Goal: Entertainment & Leisure: Consume media (video, audio)

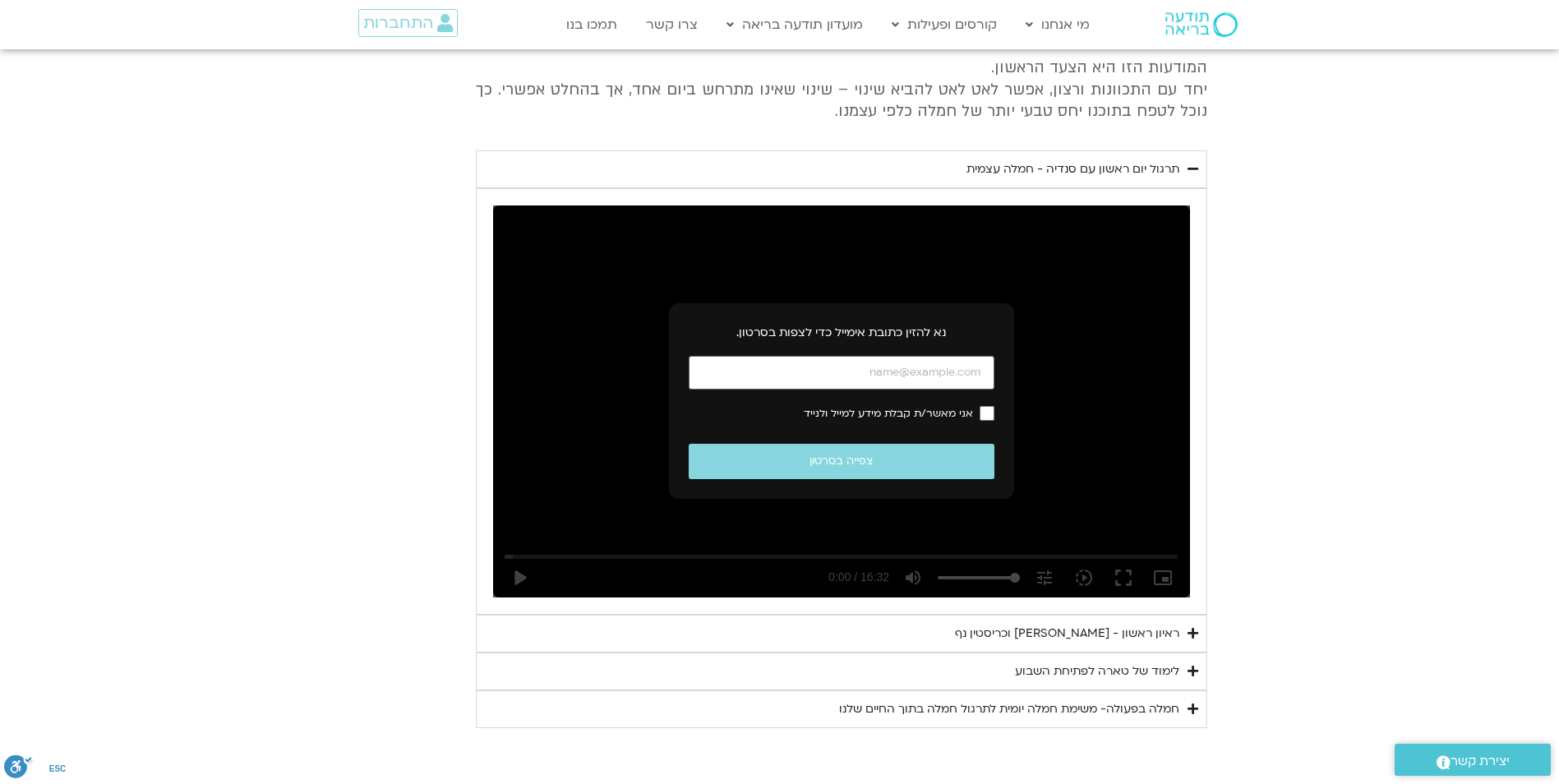
scroll to position [1397, 0]
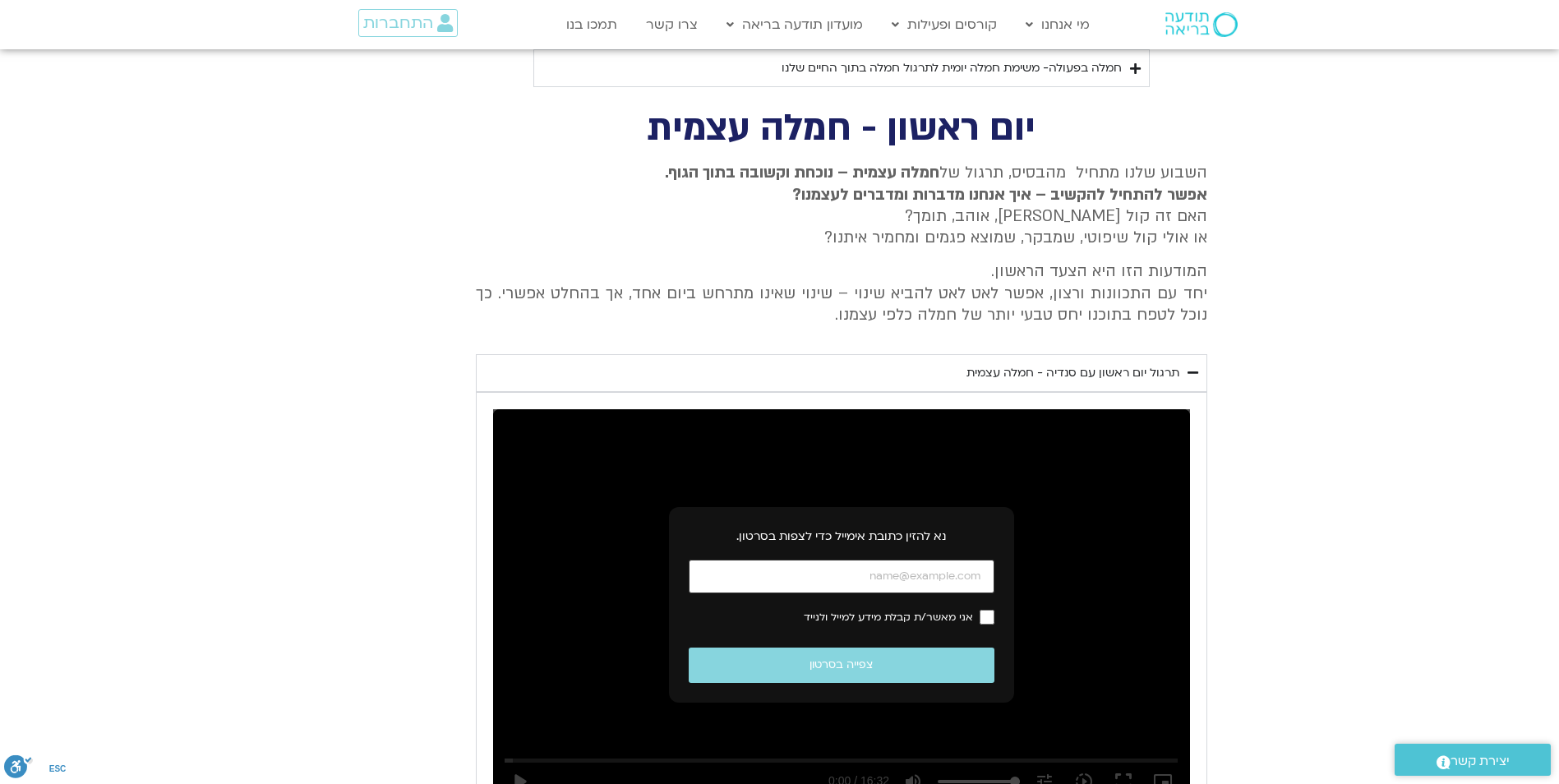
click at [886, 561] on input "כתובת אימייל" at bounding box center [841, 576] width 306 height 33
type input "[PERSON_NAME][EMAIL_ADDRESS][PERSON_NAME][DOMAIN_NAME]"
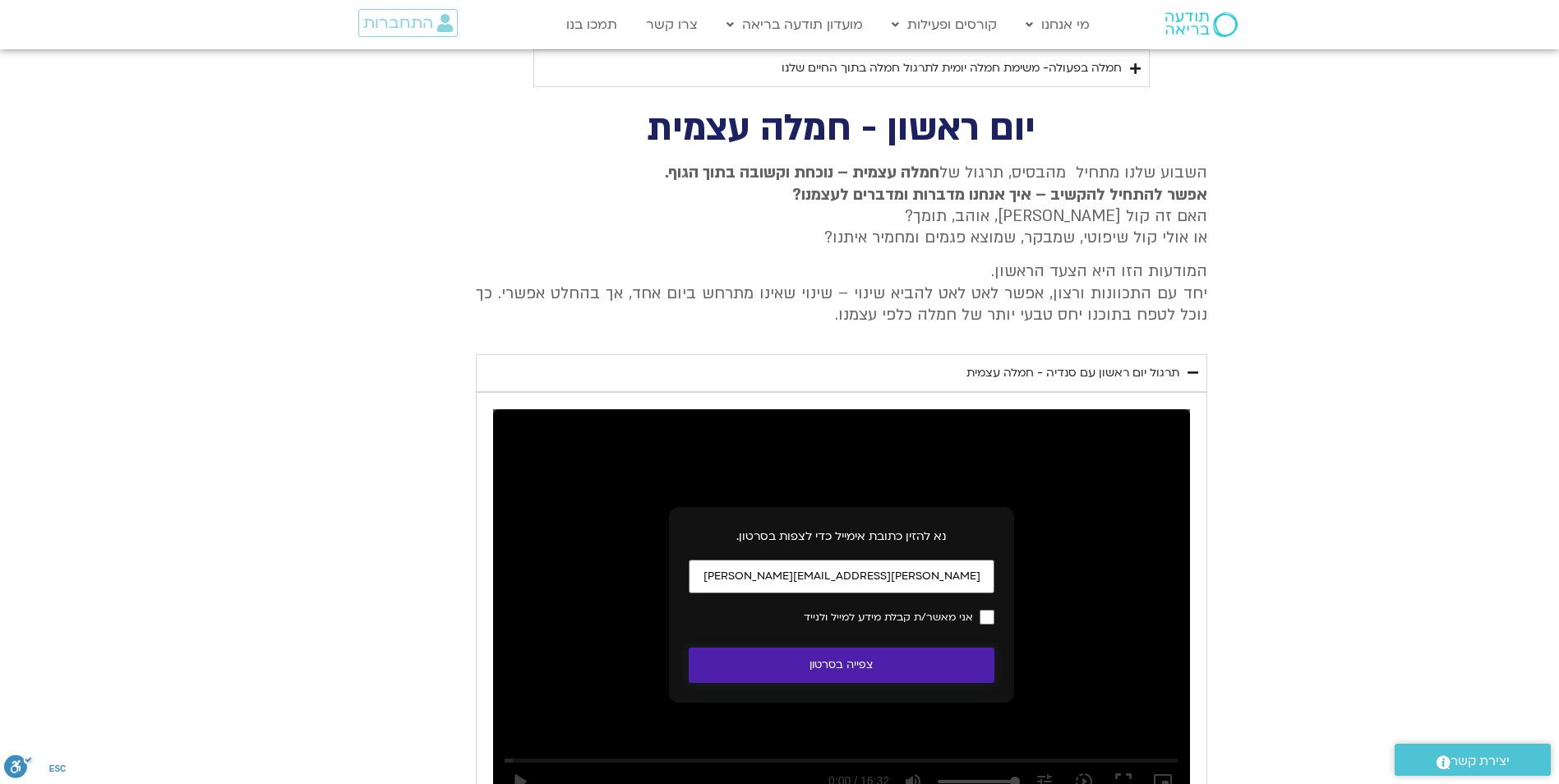
click at [900, 647] on button "צפייה בסרטון" at bounding box center [841, 665] width 306 height 35
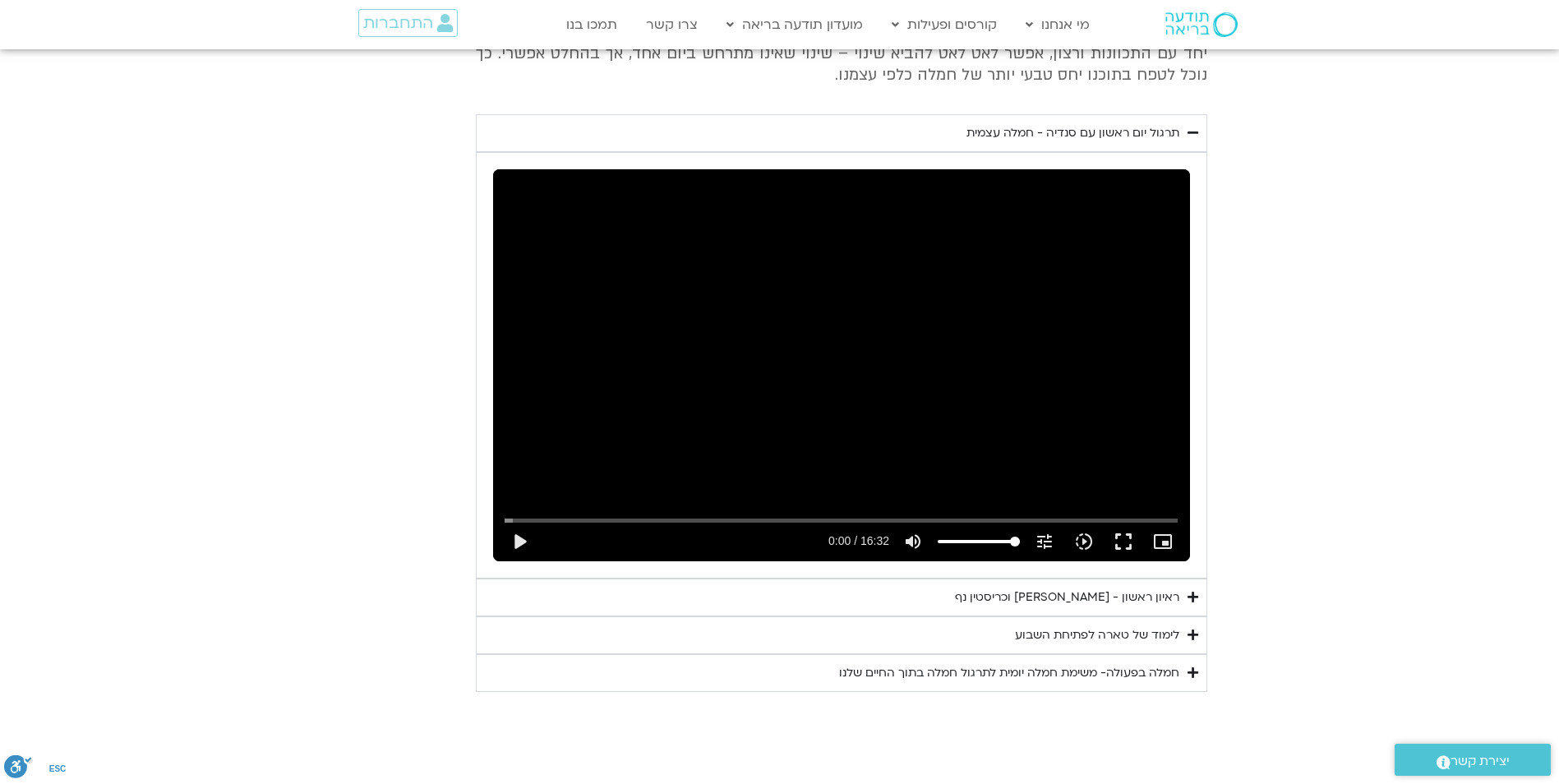
scroll to position [1617, 0]
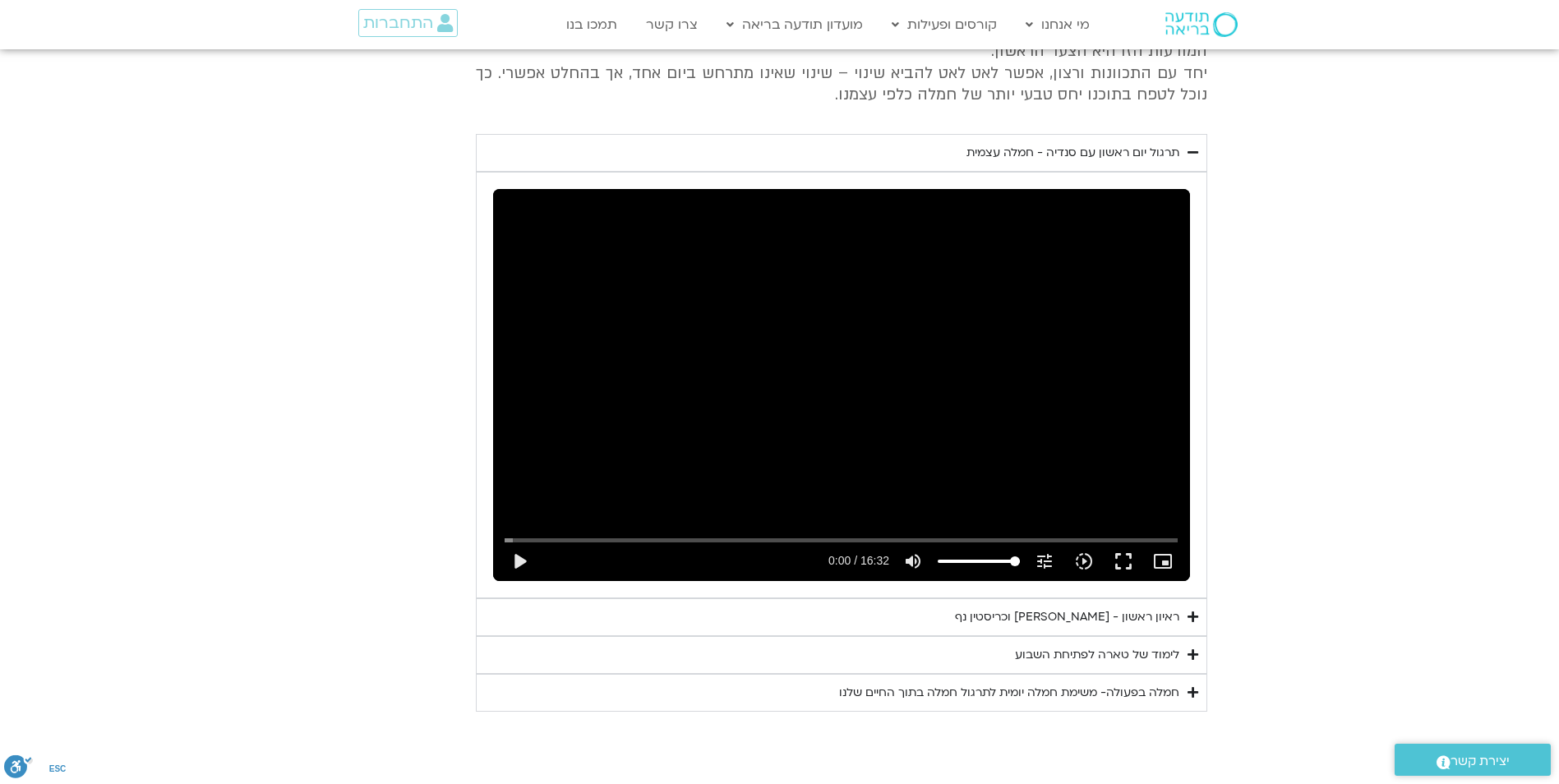
click at [1080, 608] on div "ראיון ראשון - [PERSON_NAME] וכריסטין נף" at bounding box center [1067, 617] width 224 height 20
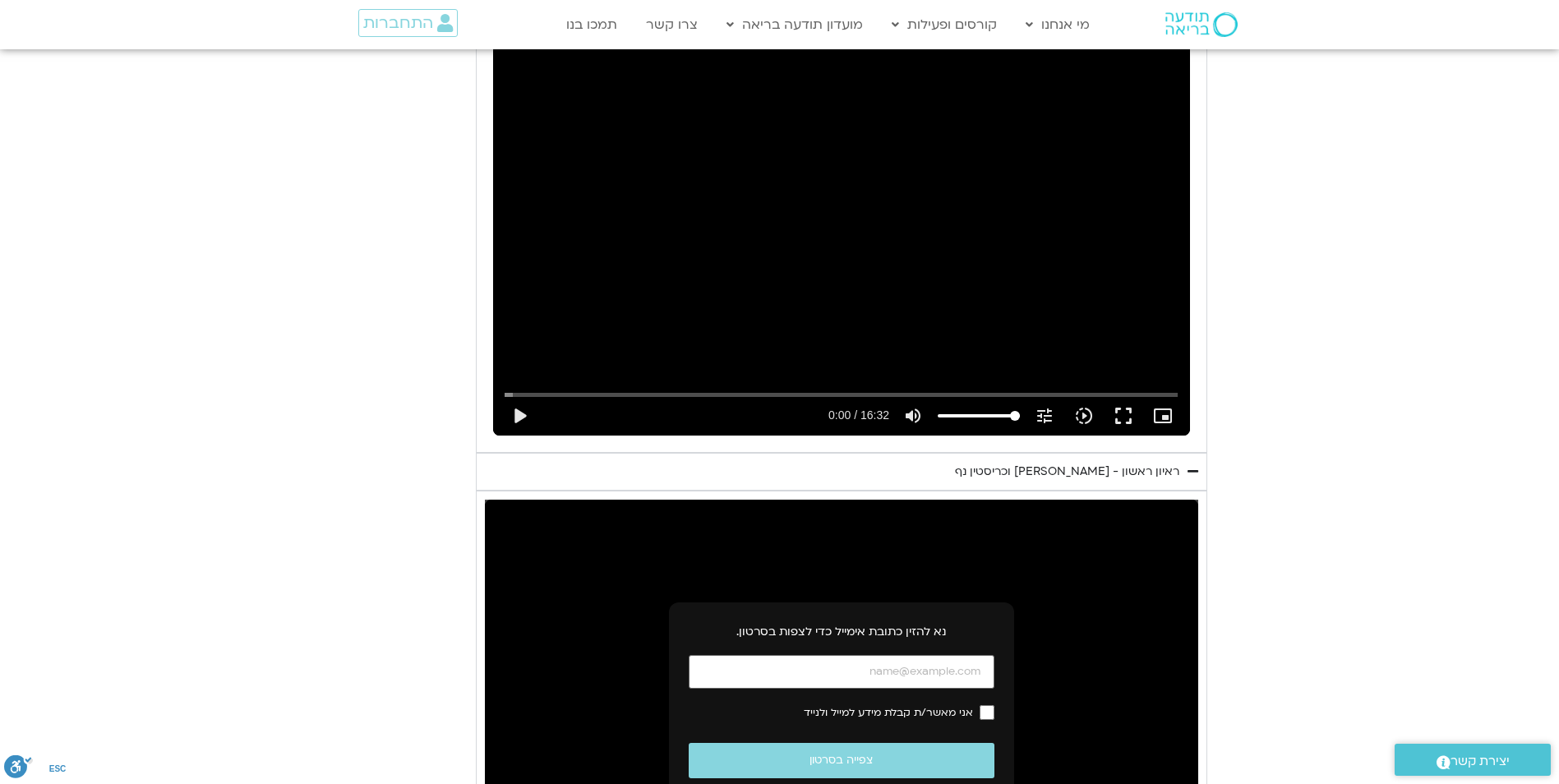
scroll to position [1864, 0]
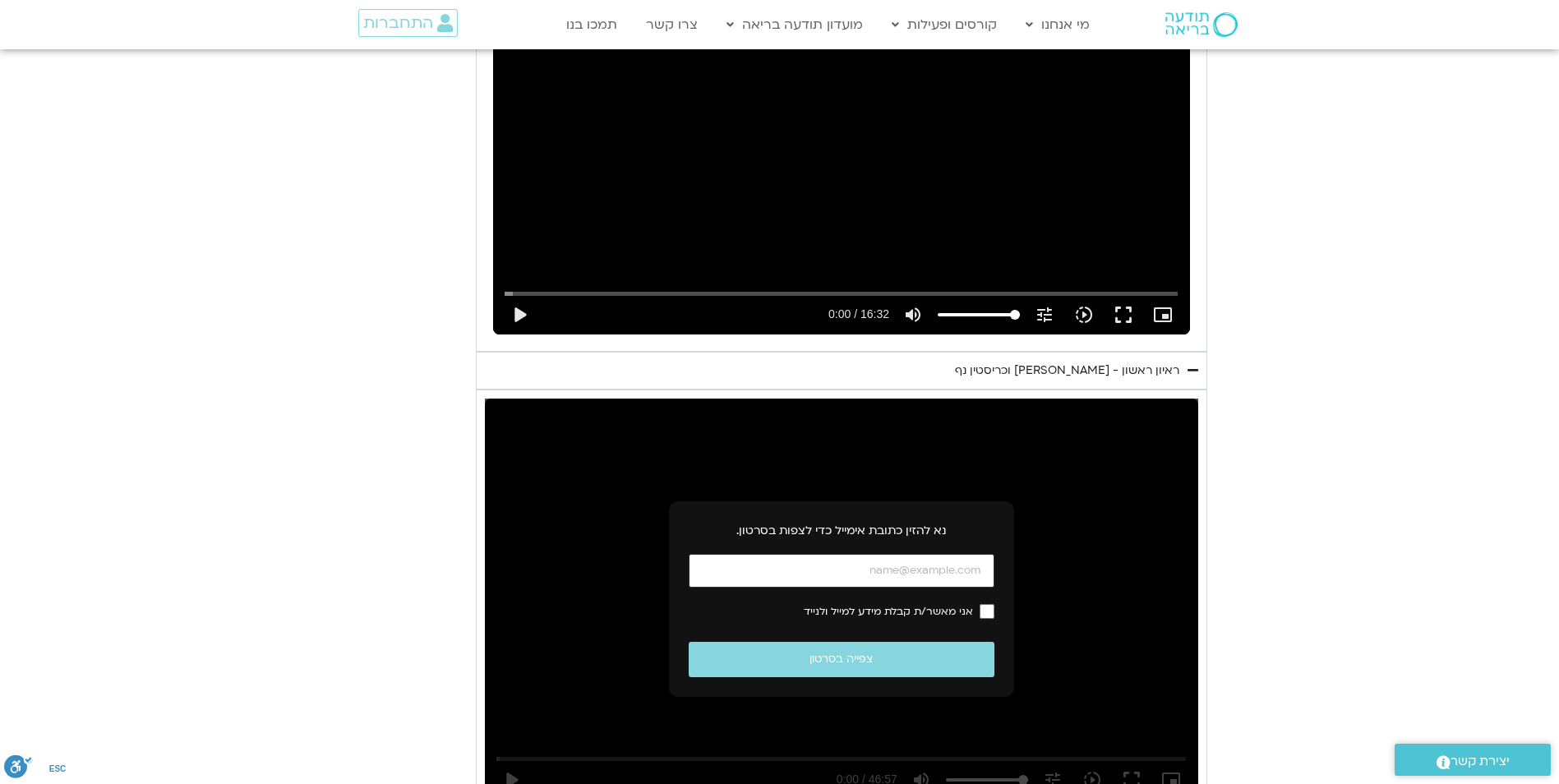
click at [897, 554] on input "כתובת אימייל" at bounding box center [841, 570] width 306 height 33
drag, startPoint x: 897, startPoint y: 542, endPoint x: 1063, endPoint y: 529, distance: 166.5
click at [1063, 529] on div "נא להזין כתובת אימייל כדי לצפות בסרטון. אני מאשר/ת קבלת מידע למייל ולנייד צפייה…" at bounding box center [842, 599] width 714 height 401
paste input "עכשיו הזמן לשלום ‏Now is time for peace الآن حان وقت السلام"
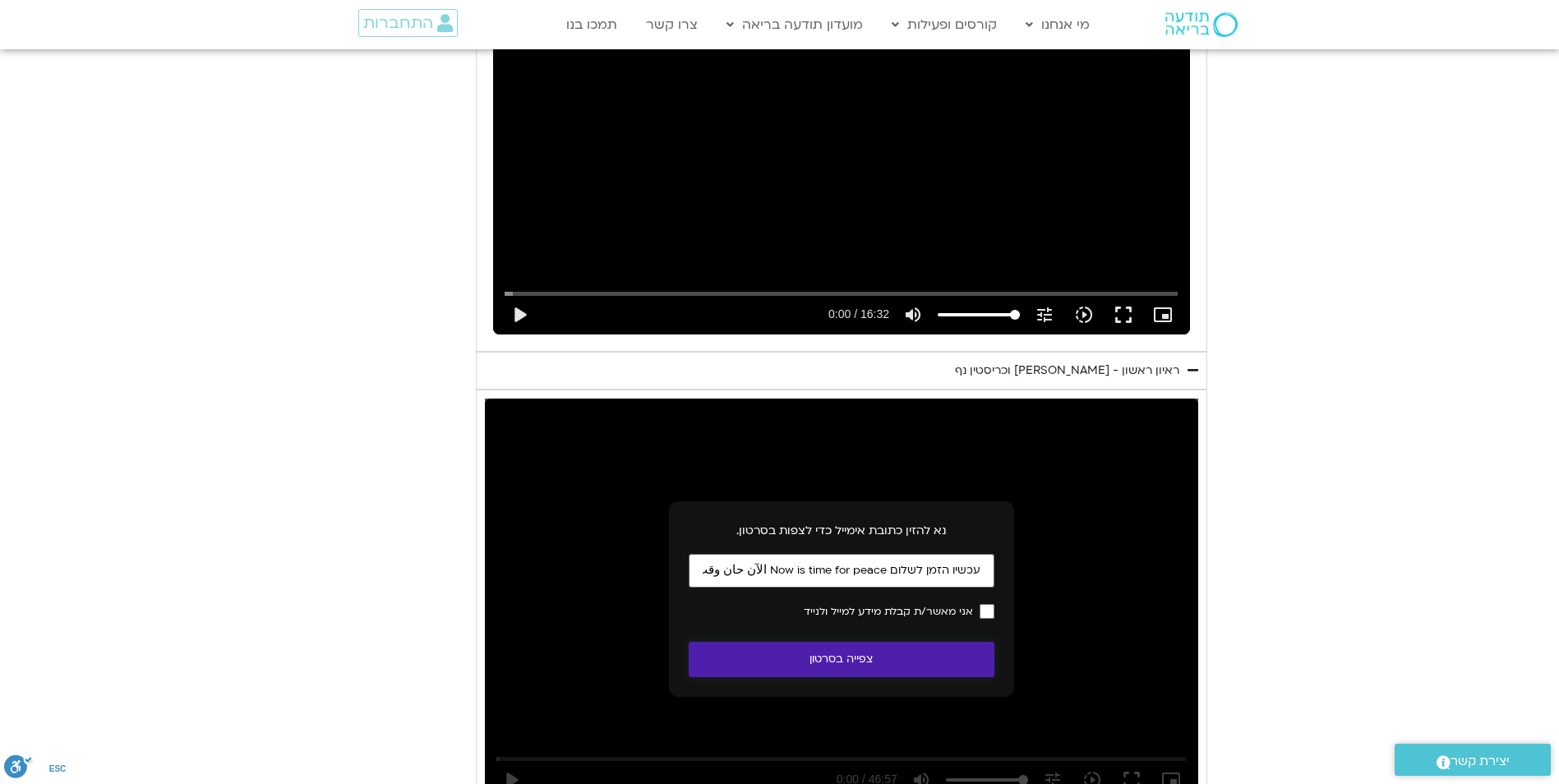
click at [858, 642] on button "צפייה בסרטון" at bounding box center [841, 660] width 306 height 35
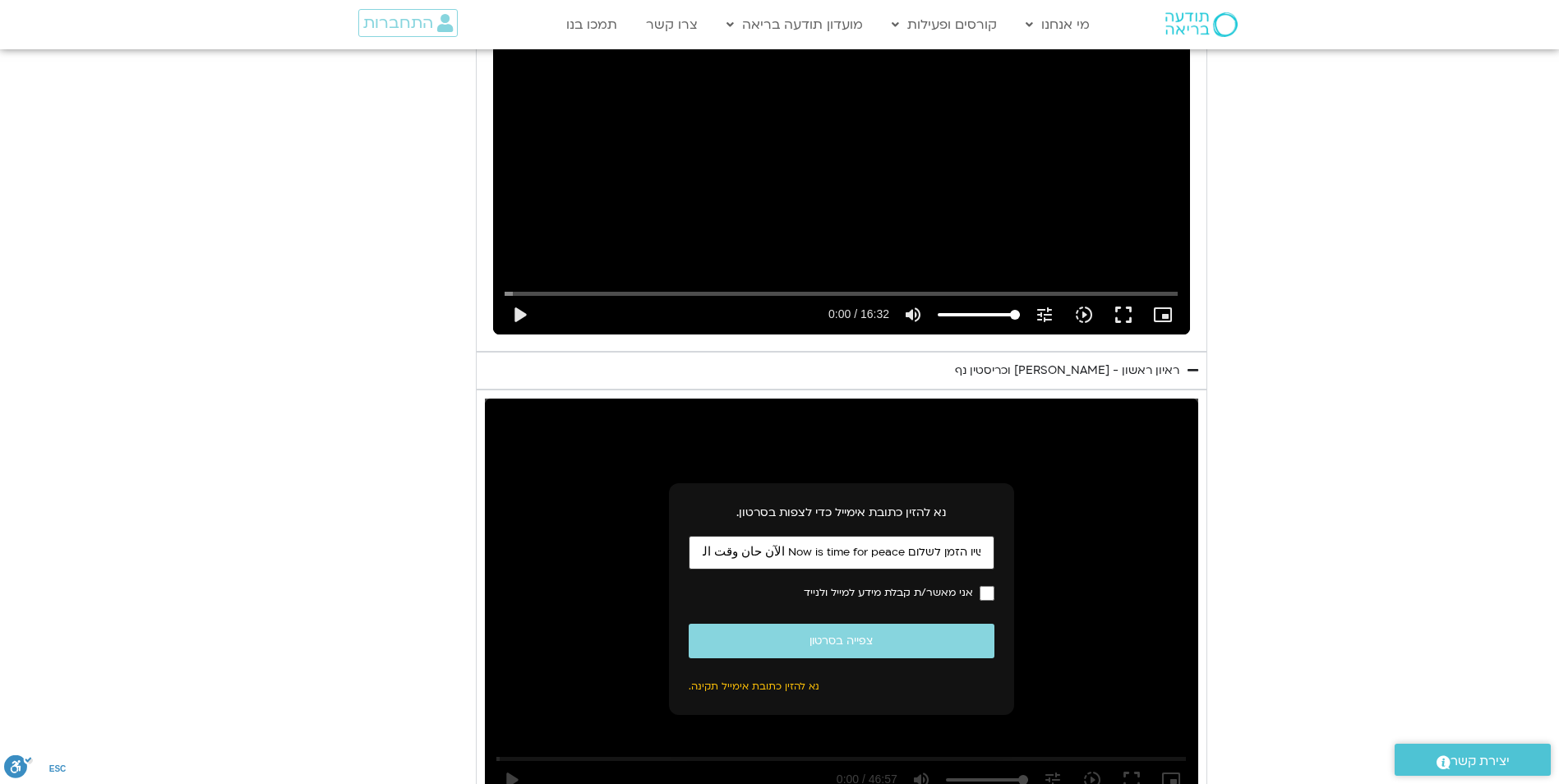
drag, startPoint x: 978, startPoint y: 529, endPoint x: 572, endPoint y: 563, distance: 407.4
click at [572, 563] on div "נא להזין כתובת אימייל כדי לצפות בסרטון. עכשיו הזמן לשלום ‏Now is time for peace…" at bounding box center [842, 599] width 714 height 401
type input "עכש"
drag, startPoint x: 925, startPoint y: 536, endPoint x: 1002, endPoint y: 535, distance: 77.0
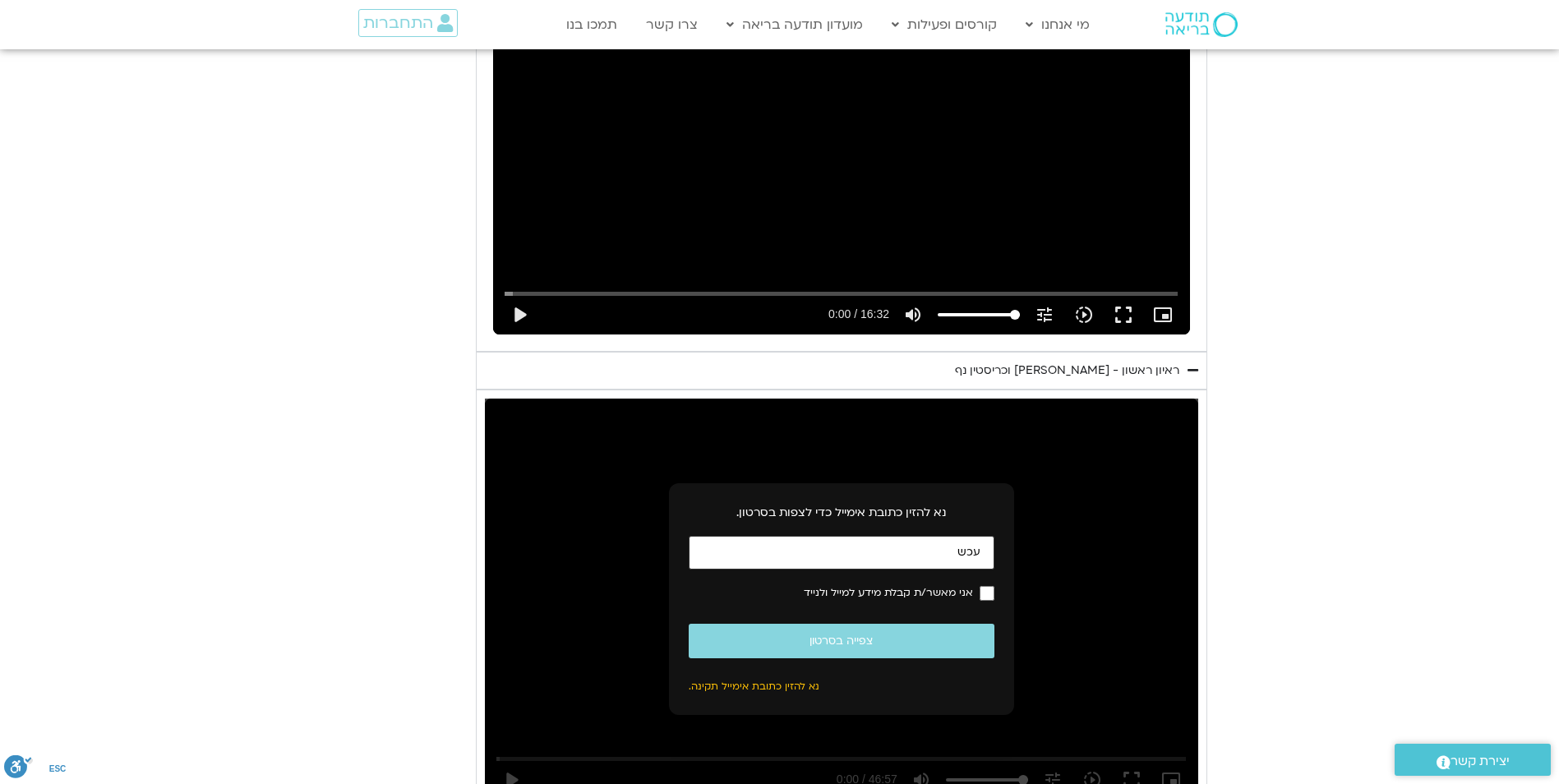
click at [1002, 535] on div "נא להזין כתובת אימייל כדי לצפות בסרטון. עכש אני מאשר/ת קבלת מידע למייל ולנייד צ…" at bounding box center [841, 598] width 345 height 231
type input "ח"
type input "[PERSON_NAME][EMAIL_ADDRESS][PERSON_NAME][DOMAIN_NAME]"
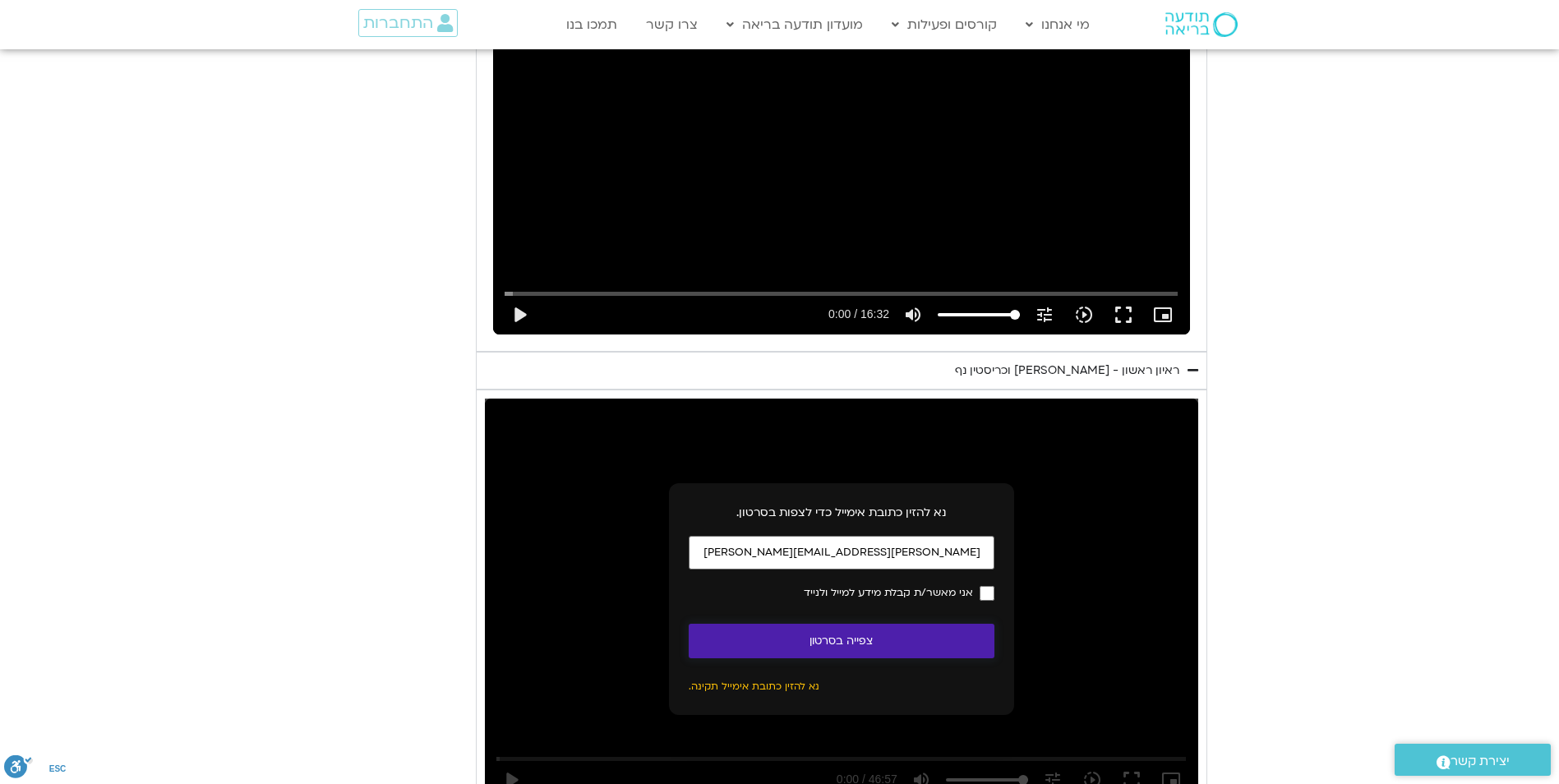
click at [845, 623] on button "צפייה בסרטון" at bounding box center [841, 641] width 306 height 35
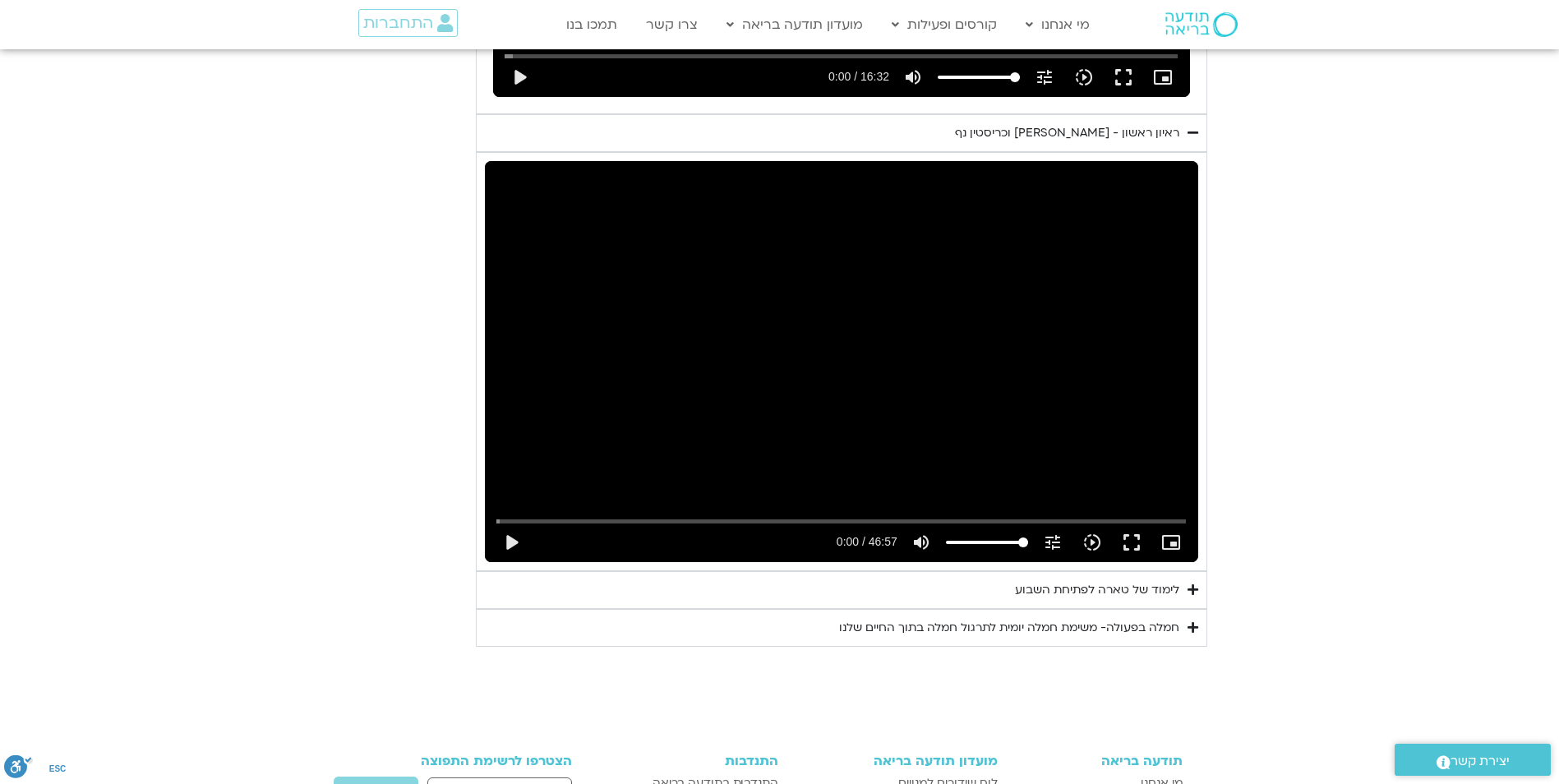
scroll to position [2110, 0]
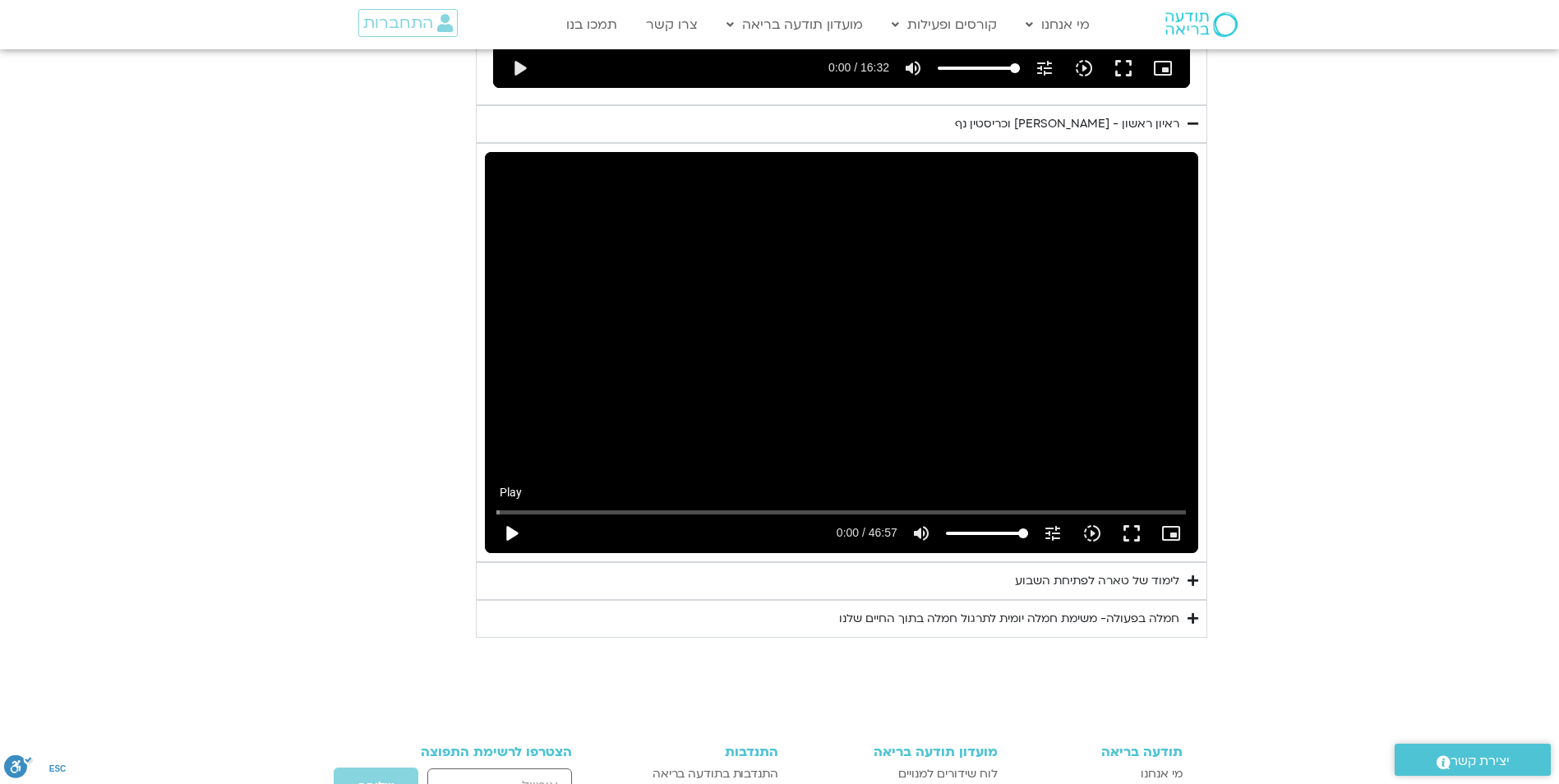
click at [512, 514] on button "play_arrow" at bounding box center [511, 533] width 39 height 39
type input "0.746201"
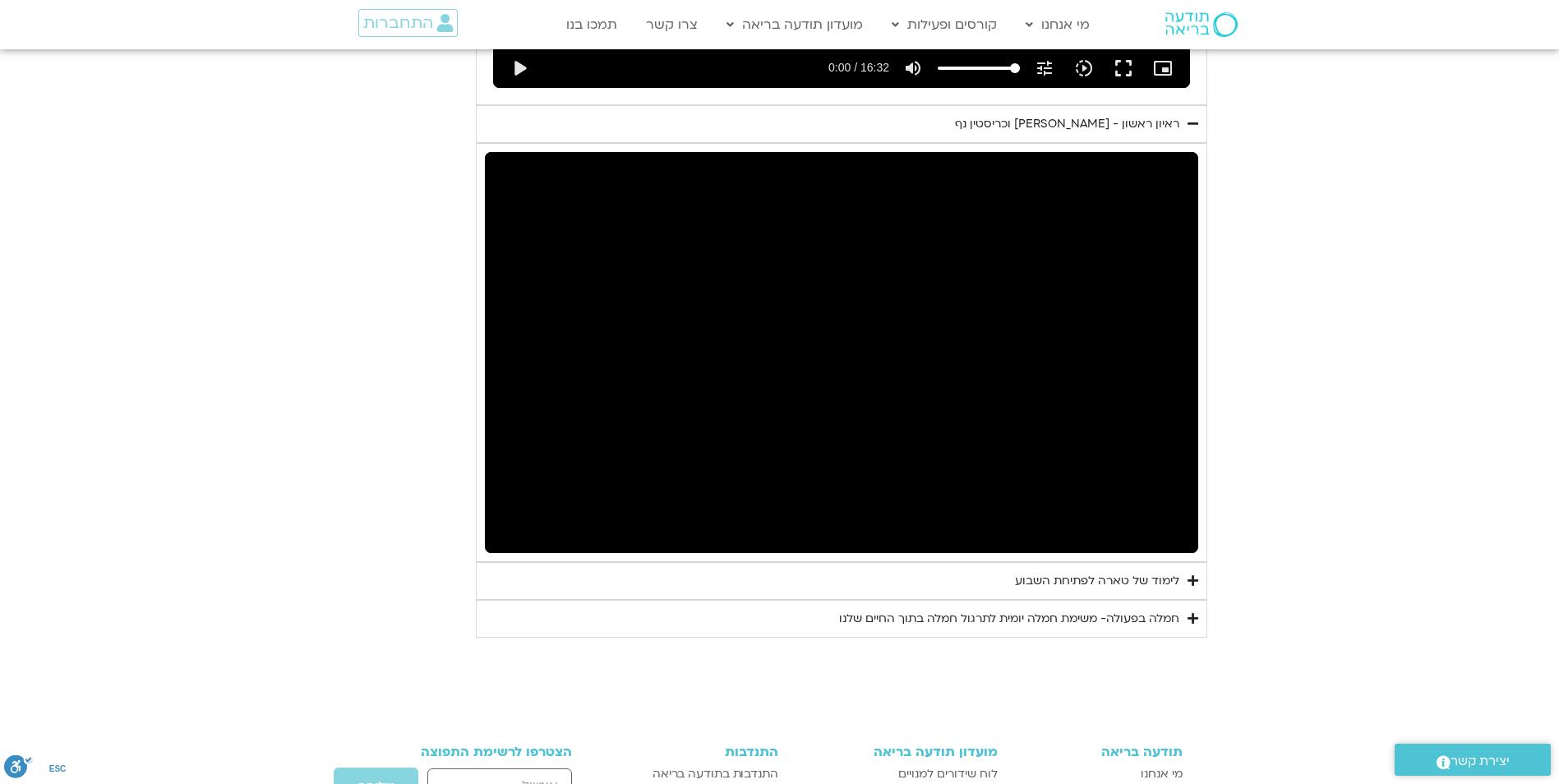
click at [491, 514] on button "pause" at bounding box center [511, 533] width 39 height 39
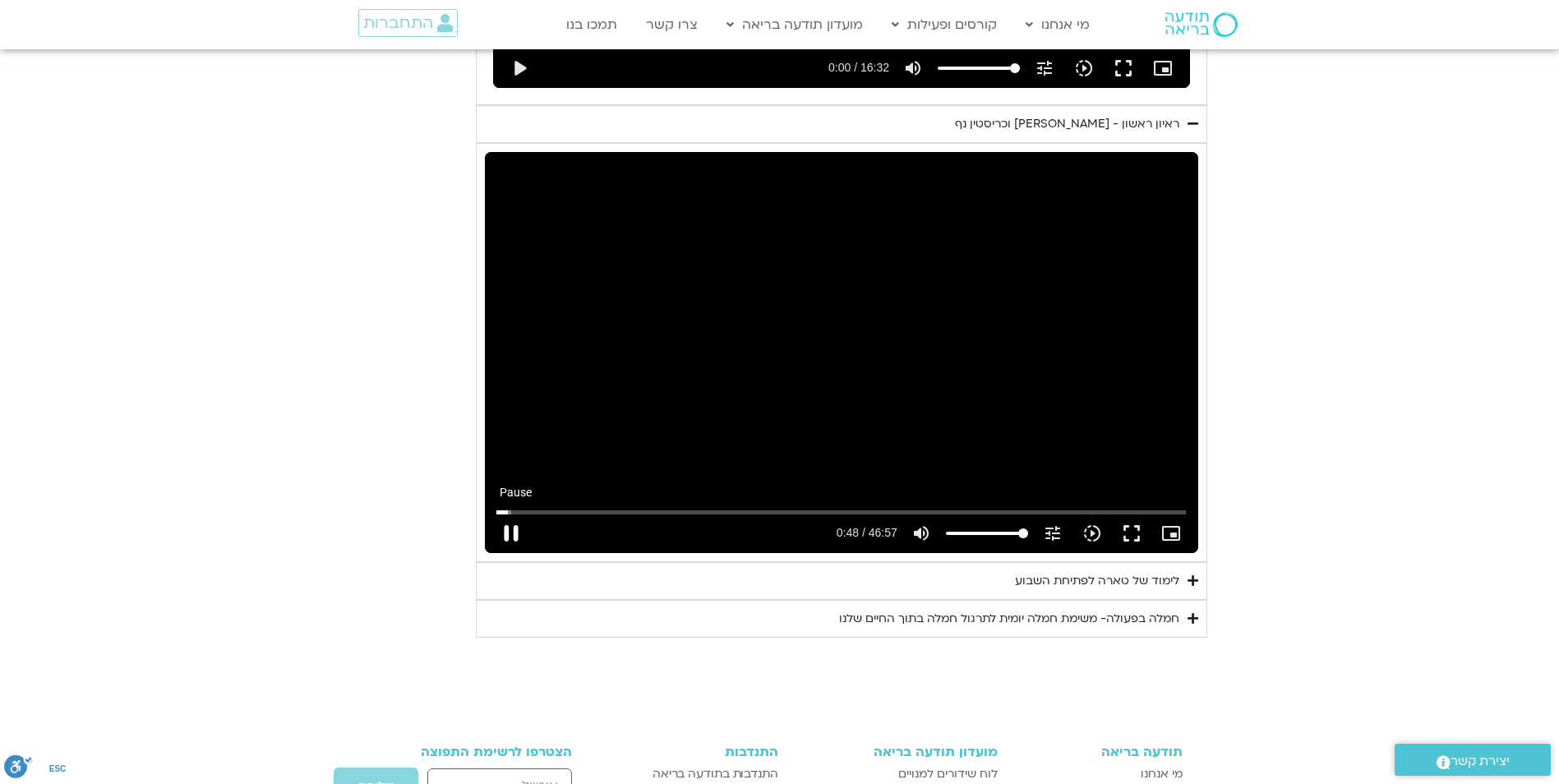
click at [508, 514] on button "pause" at bounding box center [511, 533] width 39 height 39
click at [491, 514] on button "play_arrow" at bounding box center [511, 533] width 39 height 39
type input "56.3499"
click at [1169, 523] on icon "picture_in_picture_alt" at bounding box center [1171, 532] width 20 height 20
click at [656, 507] on input "Seek" at bounding box center [841, 512] width 689 height 10
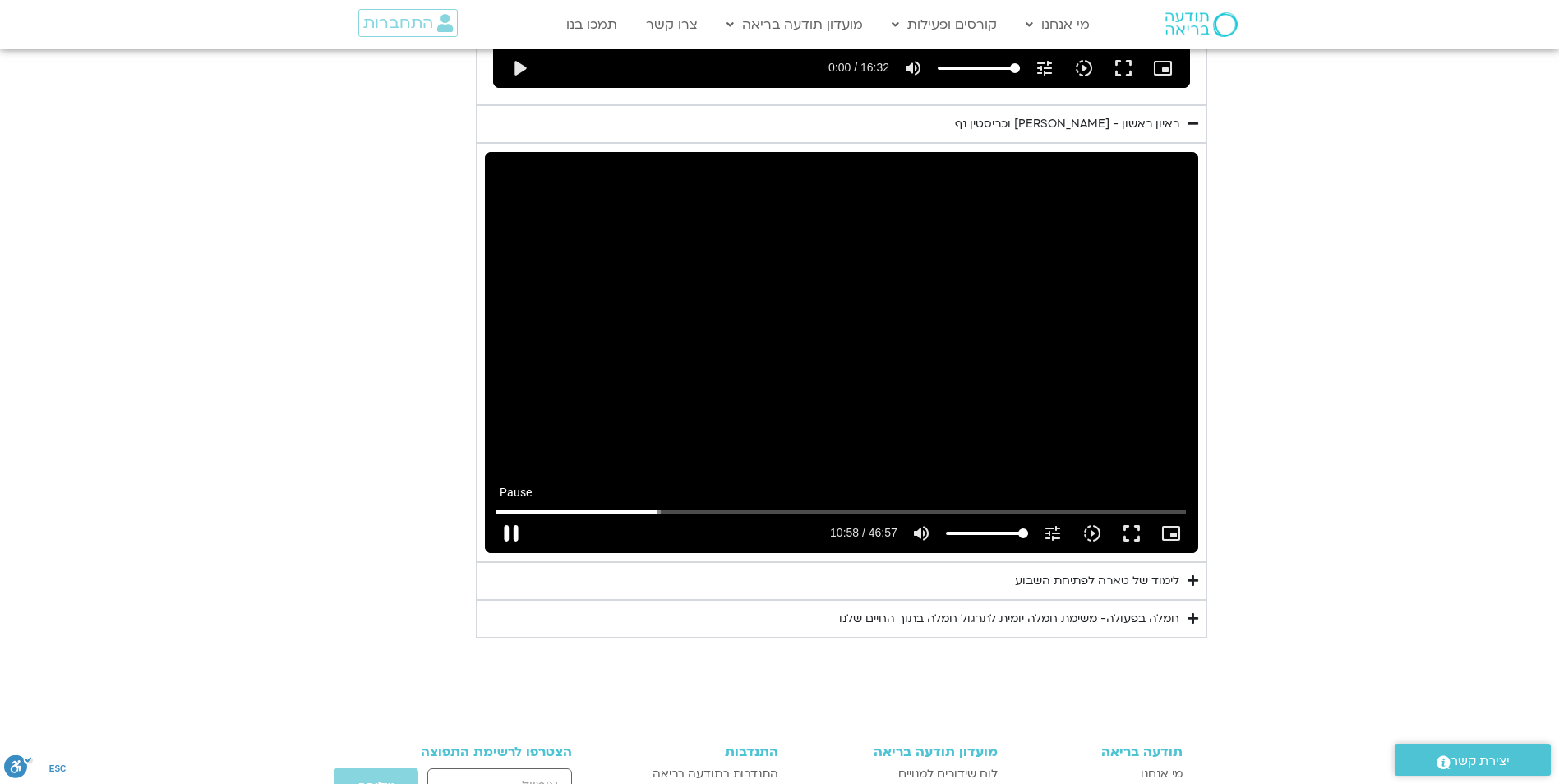
click at [504, 514] on button "pause" at bounding box center [511, 533] width 39 height 39
click at [509, 514] on button "play_arrow" at bounding box center [511, 533] width 39 height 39
click at [517, 514] on button "pause" at bounding box center [511, 533] width 39 height 39
click at [505, 514] on button "play_arrow" at bounding box center [511, 533] width 39 height 39
type input "714.239664"
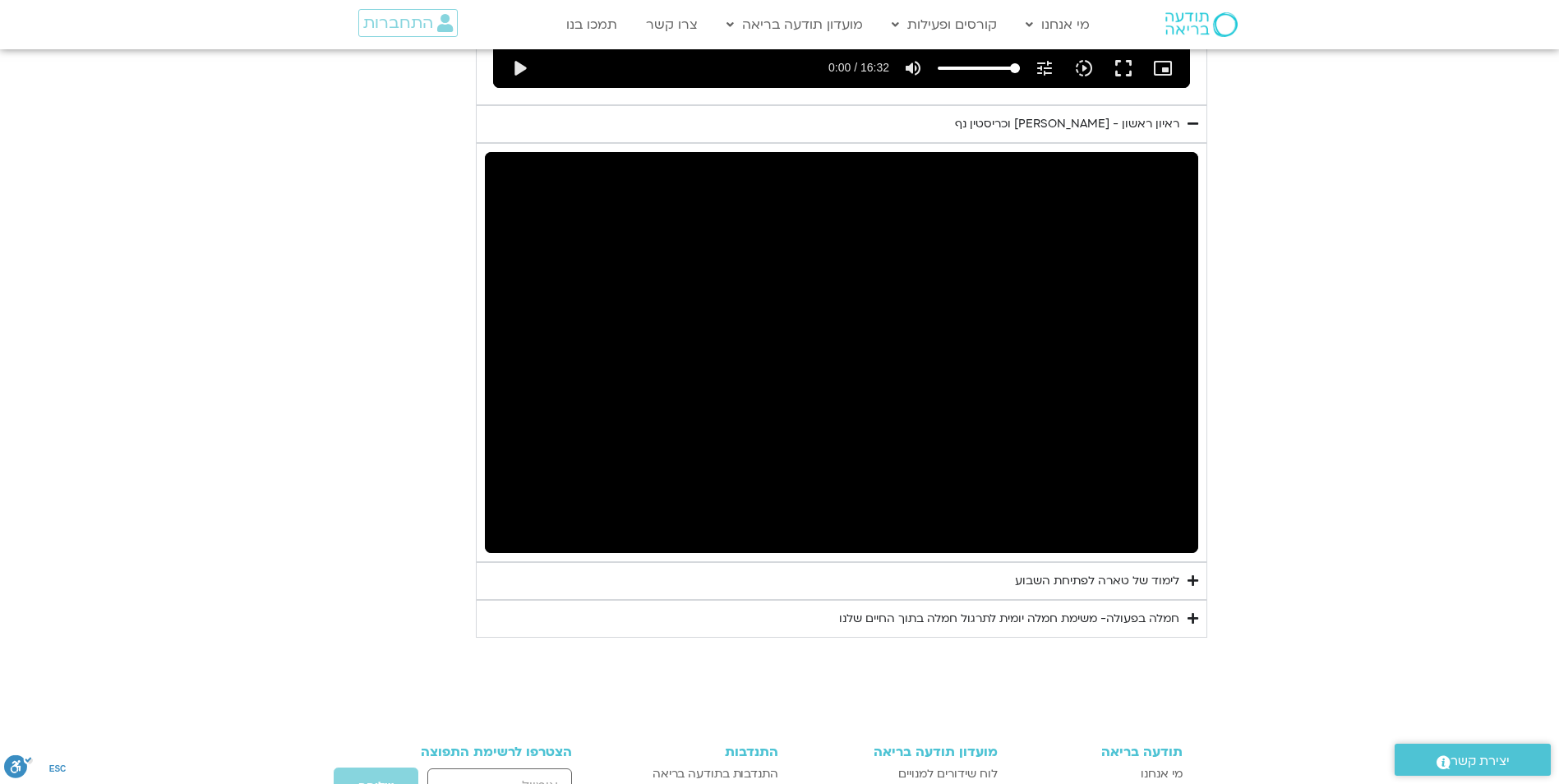
click at [491, 514] on button "pause" at bounding box center [511, 533] width 39 height 39
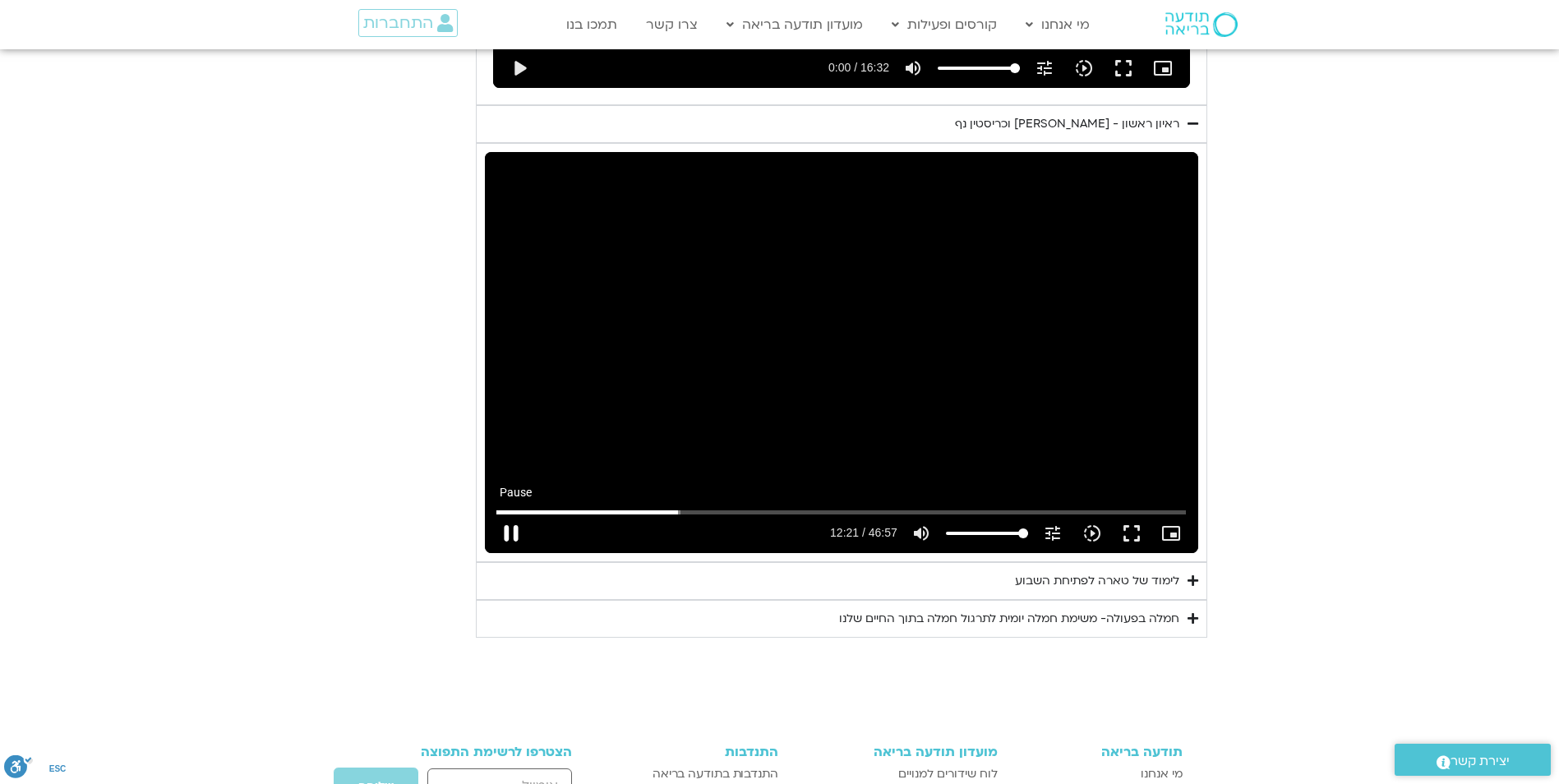
click at [499, 514] on button "pause" at bounding box center [511, 533] width 39 height 39
type input "741.8902"
